Goal: Task Accomplishment & Management: Manage account settings

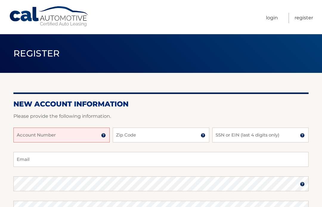
click at [305, 23] on link "Register" at bounding box center [303, 18] width 18 height 10
click at [93, 139] on input "Account Number" at bounding box center [61, 135] width 96 height 15
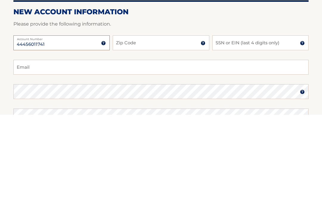
type input "44456011741"
click at [159, 128] on input "Zip Code" at bounding box center [161, 135] width 96 height 15
type input "33062"
click at [249, 128] on input "SSN or EIN (last 4 digits only)" at bounding box center [260, 135] width 96 height 15
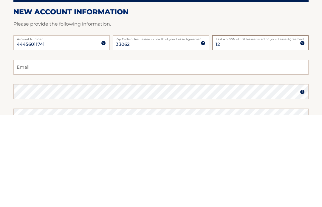
type input "1"
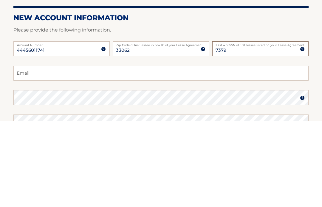
type input "7379"
click at [83, 152] on input "Email" at bounding box center [160, 159] width 295 height 15
type input "btusacars@gmail.com"
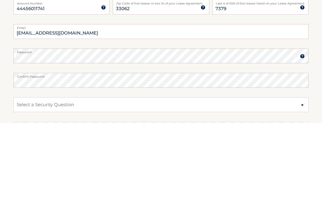
scroll to position [44, 0]
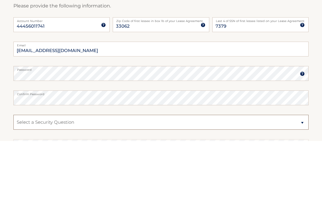
click at [305, 181] on select "Select a Security Question What was the name of your elementary school? What is…" at bounding box center [160, 188] width 295 height 15
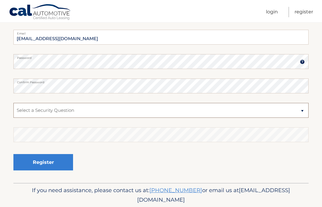
select select "2"
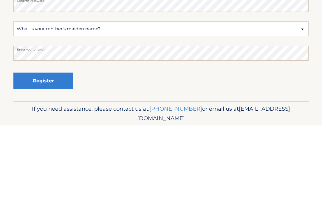
click at [62, 154] on button "Register" at bounding box center [43, 162] width 60 height 16
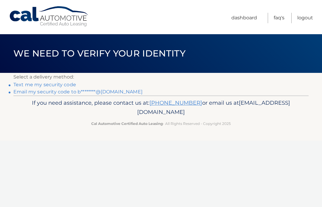
click at [253, 19] on link "Dashboard" at bounding box center [244, 18] width 26 height 10
click at [246, 20] on link "Dashboard" at bounding box center [244, 18] width 26 height 10
click at [245, 18] on link "Dashboard" at bounding box center [244, 18] width 26 height 10
click at [278, 20] on link "FAQ's" at bounding box center [278, 18] width 11 height 10
click at [91, 94] on link "Email my security code to b********@gmail.com" at bounding box center [77, 92] width 129 height 6
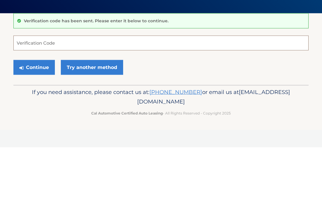
click at [98, 95] on input "Verification Code" at bounding box center [160, 102] width 295 height 15
click at [31, 95] on input "Verification Code" at bounding box center [160, 102] width 295 height 15
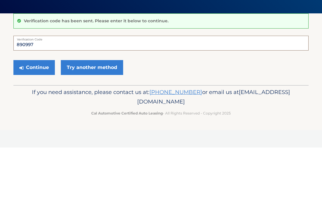
type input "890997"
click at [45, 120] on button "Continue" at bounding box center [33, 127] width 41 height 15
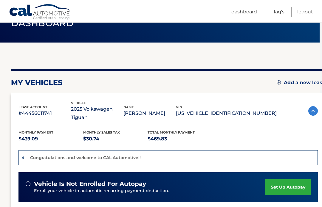
scroll to position [29, 2]
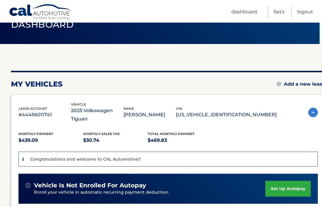
click at [281, 185] on link "set up autopay" at bounding box center [287, 189] width 45 height 16
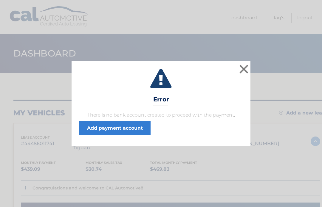
click at [123, 132] on link "Add payment account" at bounding box center [114, 128] width 71 height 14
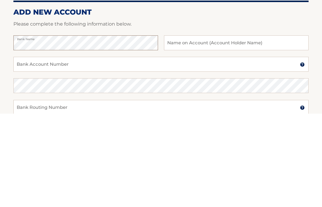
scroll to position [94, 0]
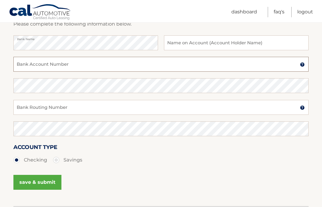
click at [54, 67] on input "Bank Account Number" at bounding box center [160, 64] width 295 height 15
click at [42, 67] on input "Bank Account Number" at bounding box center [160, 64] width 295 height 15
paste input "6326055040"
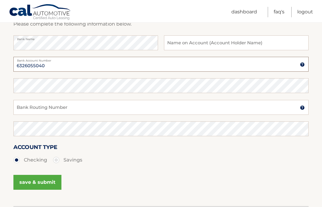
type input "6326055040"
click at [92, 111] on input "Bank Routing Number" at bounding box center [160, 107] width 295 height 15
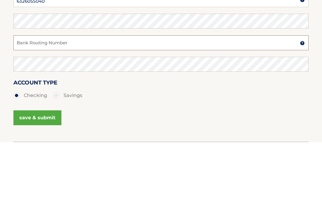
click at [69, 100] on input "Bank Routing Number" at bounding box center [160, 107] width 295 height 15
paste input "031176110"
type input "031176110"
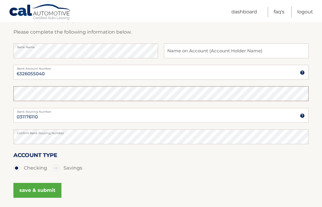
scroll to position [86, 0]
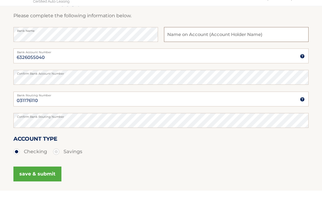
click at [216, 44] on input "text" at bounding box center [236, 51] width 144 height 15
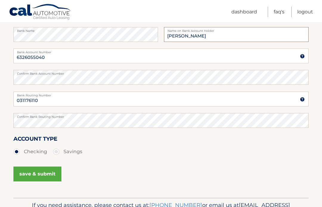
type input "William Towart"
click at [277, 0] on ul "Dashboard FAQ's Logout" at bounding box center [272, 11] width 82 height 22
click at [44, 181] on button "save & submit" at bounding box center [37, 174] width 48 height 15
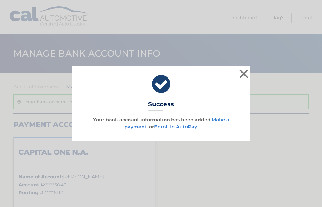
click at [238, 77] on button "×" at bounding box center [244, 74] width 12 height 12
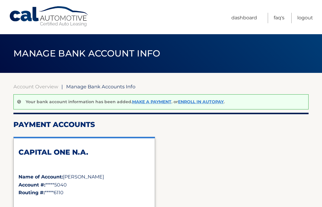
click at [150, 104] on link "Make a payment" at bounding box center [151, 101] width 39 height 5
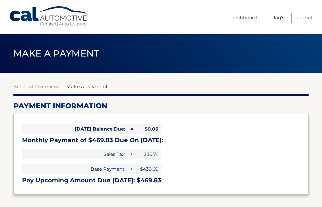
select select "ZmM0YTVmNGQtNGFkMS00Zjg5LThjMmItNTM2MjhiOWEzMjU4"
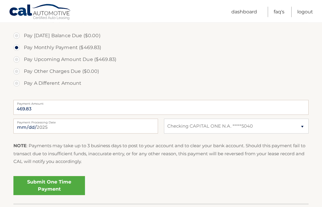
scroll to position [175, 0]
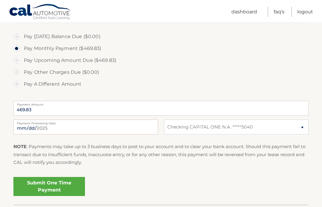
click at [17, 63] on label "Pay Upcoming Amount Due ($469.83)" at bounding box center [160, 61] width 295 height 12
click at [17, 63] on input "Pay Upcoming Amount Due ($469.83)" at bounding box center [19, 60] width 6 height 10
radio input "true"
click at [92, 133] on input "2025-09-18" at bounding box center [85, 127] width 144 height 15
type input "2025-09-25"
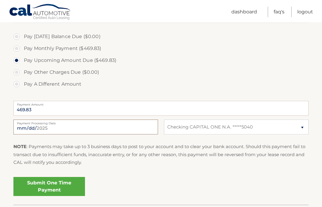
scroll to position [175, 0]
click at [72, 187] on link "Submit One Time Payment" at bounding box center [48, 186] width 71 height 19
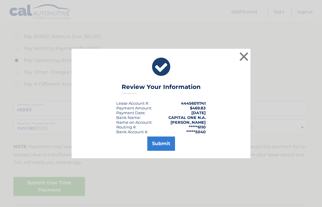
click at [163, 151] on button "Submit" at bounding box center [161, 144] width 28 height 14
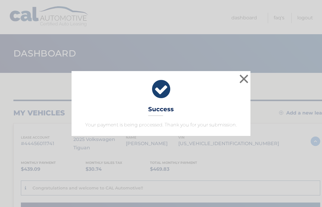
click at [245, 83] on button "×" at bounding box center [244, 79] width 12 height 12
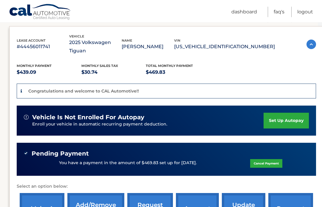
scroll to position [97, 4]
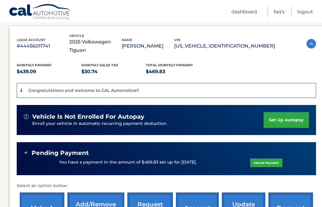
click at [285, 117] on link "set up autopay" at bounding box center [286, 121] width 45 height 16
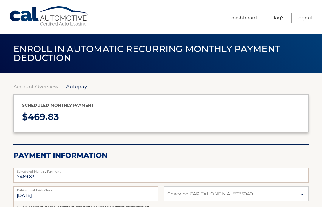
select select "ZmM0YTVmNGQtNGFkMS00Zjg5LThjMmItNTM2MjhiOWEzMjU4"
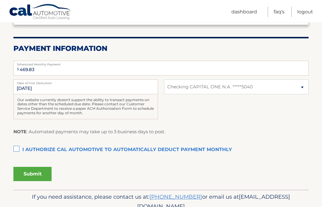
scroll to position [113, 0]
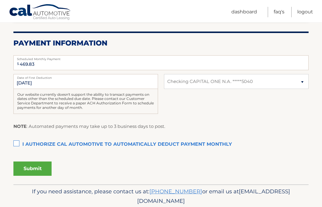
click at [15, 149] on label "I authorize cal automotive to automatically deduct payment monthly This checkbo…" at bounding box center [160, 145] width 295 height 12
click at [0, 0] on input "I authorize cal automotive to automatically deduct payment monthly This checkbo…" at bounding box center [0, 0] width 0 height 0
click at [40, 85] on input "[DATE]" at bounding box center [85, 81] width 144 height 15
click at [37, 85] on input "10/1/2025" at bounding box center [85, 81] width 144 height 15
click at [37, 88] on input "10/1/2025" at bounding box center [85, 81] width 144 height 15
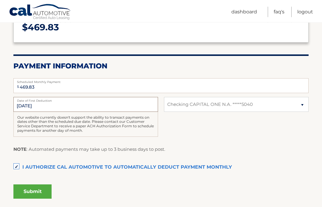
scroll to position [89, 0]
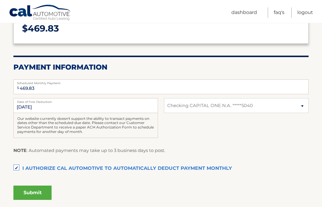
click at [43, 192] on button "Submit" at bounding box center [32, 192] width 38 height 14
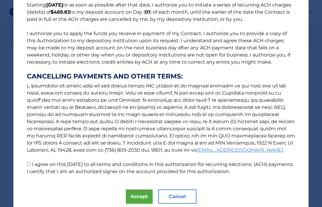
scroll to position [54, 0]
click at [27, 169] on label "I agree on this 09/18/2025 to all terms and conditions in this authorization fo…" at bounding box center [160, 168] width 267 height 13
click at [27, 166] on input "I agree on this 09/18/2025 to all terms and conditions in this authorization fo…" at bounding box center [29, 164] width 4 height 4
checkbox input "true"
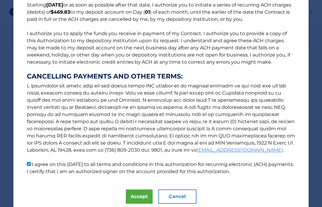
click at [147, 196] on button "Accept" at bounding box center [139, 197] width 27 height 14
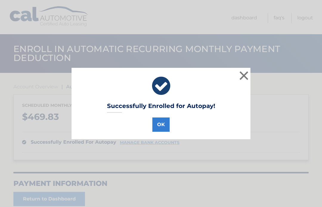
click at [158, 138] on div "Successfully Enrolled for Autopay! OK ×" at bounding box center [160, 103] width 179 height 71
click at [163, 130] on button "OK" at bounding box center [160, 125] width 17 height 14
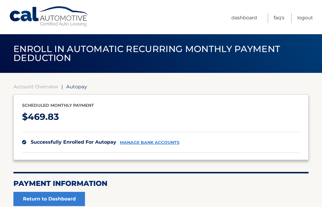
click at [254, 20] on link "Dashboard" at bounding box center [244, 18] width 26 height 10
click at [263, 24] on ul "Dashboard FAQ's Logout" at bounding box center [272, 17] width 82 height 34
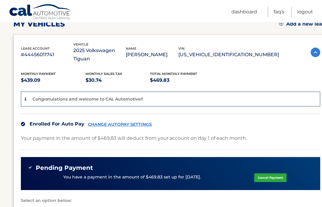
scroll to position [89, 0]
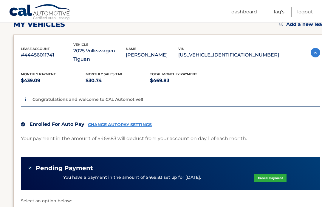
click at [120, 122] on link "CHANGE AUTOPAY SETTINGS" at bounding box center [120, 124] width 64 height 5
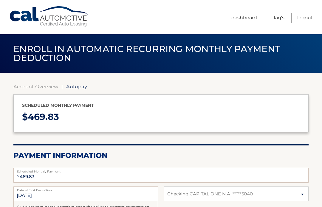
select select "ZmM0YTVmNGQtNGFkMS00Zjg5LThjMmItNTM2MjhiOWEzMjU4"
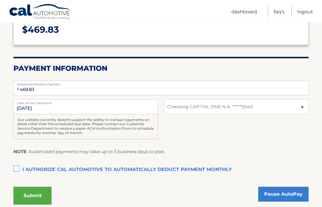
scroll to position [86, 0]
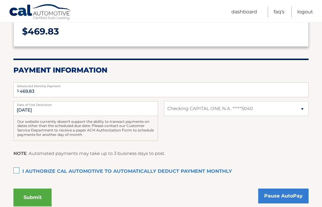
click at [15, 173] on label "I authorize cal automotive to automatically deduct payment monthly This checkbo…" at bounding box center [160, 172] width 295 height 12
click at [0, 0] on input "I authorize cal automotive to automatically deduct payment monthly This checkbo…" at bounding box center [0, 0] width 0 height 0
click at [15, 173] on label "I authorize cal automotive to automatically deduct payment monthly This checkbo…" at bounding box center [160, 172] width 295 height 12
click at [0, 0] on input "I authorize cal automotive to automatically deduct payment monthly This checkbo…" at bounding box center [0, 0] width 0 height 0
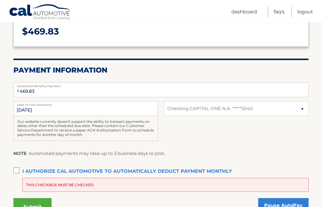
click at [16, 174] on label "I authorize cal automotive to automatically deduct payment monthly This checkbo…" at bounding box center [160, 172] width 295 height 12
click at [0, 0] on input "I authorize cal automotive to automatically deduct payment monthly This checkbo…" at bounding box center [0, 0] width 0 height 0
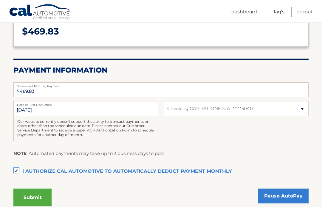
click at [38, 201] on button "Submit" at bounding box center [32, 198] width 38 height 18
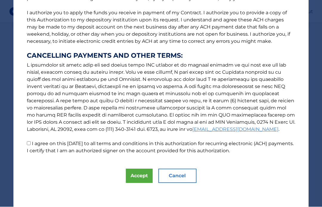
scroll to position [74, 0]
click at [29, 148] on label "I agree on this 09/18/2025 to all terms and conditions in this authorization fo…" at bounding box center [160, 147] width 267 height 13
click at [29, 146] on input "I agree on this 09/18/2025 to all terms and conditions in this authorization fo…" at bounding box center [29, 144] width 4 height 4
checkbox input "true"
click at [131, 182] on button "Accept" at bounding box center [139, 176] width 27 height 14
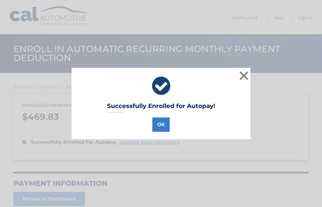
click at [164, 132] on button "OK" at bounding box center [160, 125] width 17 height 14
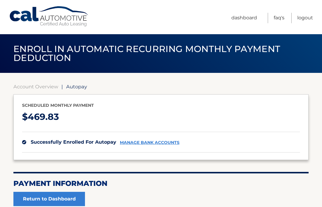
click at [245, 22] on link "Dashboard" at bounding box center [244, 18] width 26 height 10
click at [254, 15] on link "Dashboard" at bounding box center [244, 18] width 26 height 10
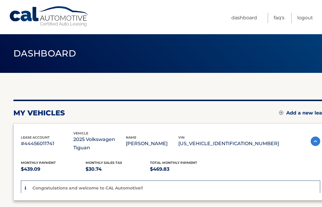
click at [249, 21] on link "Dashboard" at bounding box center [244, 18] width 26 height 10
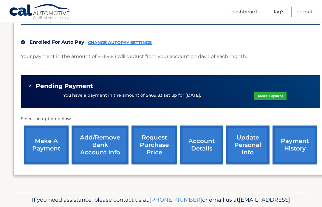
scroll to position [171, 0]
click at [295, 144] on link "payment history" at bounding box center [294, 145] width 45 height 39
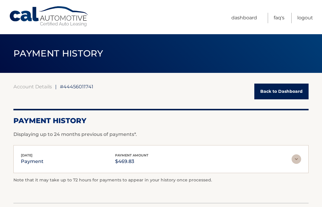
click at [301, 159] on img at bounding box center [296, 160] width 10 height 10
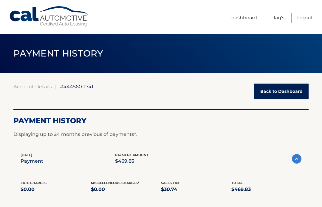
click at [299, 95] on link "Back to Dashboard" at bounding box center [281, 92] width 54 height 16
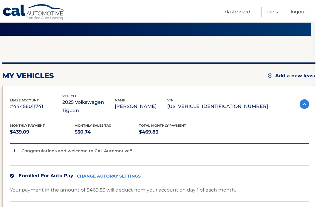
scroll to position [0, 4]
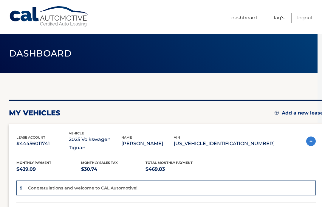
click at [248, 22] on link "Dashboard" at bounding box center [244, 18] width 26 height 10
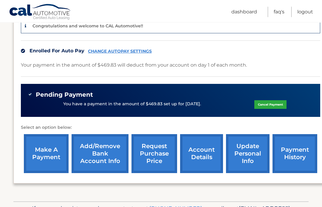
scroll to position [171, 0]
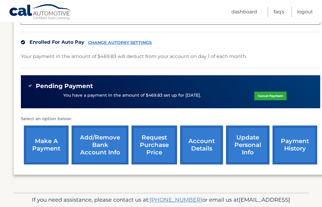
click at [271, 92] on link "Cancel Payment" at bounding box center [270, 96] width 32 height 9
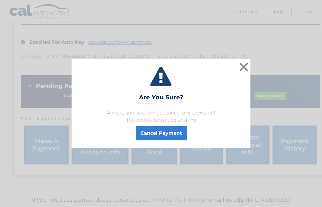
click at [167, 141] on button "Cancel Payment" at bounding box center [161, 133] width 51 height 14
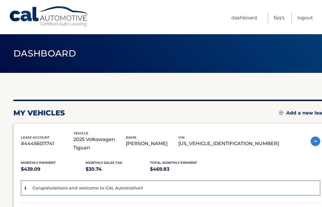
click at [321, 57] on html "Cal Automotive Menu Dashboard FAQ's Logout" at bounding box center [161, 103] width 322 height 207
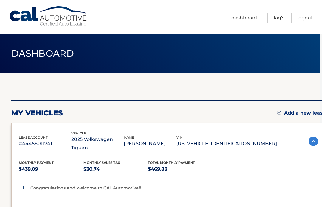
scroll to position [0, 2]
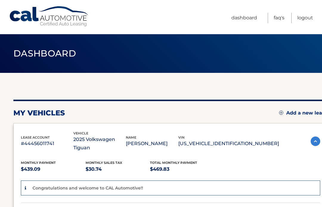
click at [308, 19] on link "Logout" at bounding box center [305, 18] width 16 height 10
